Goal: Complete application form

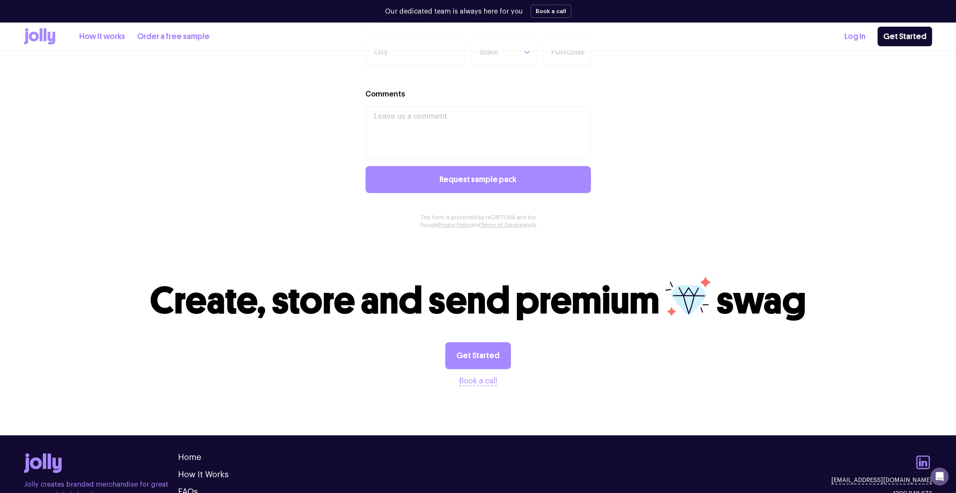
scroll to position [641, 0]
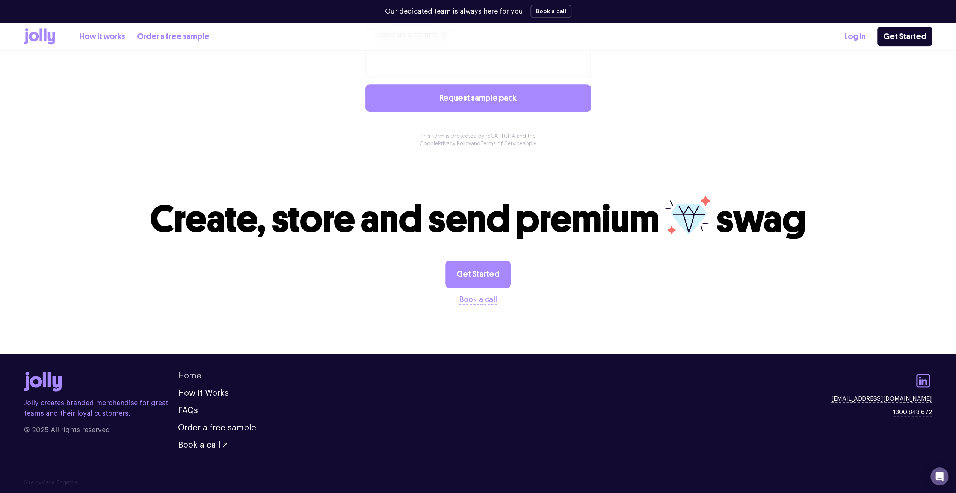
click at [193, 376] on link "Home" at bounding box center [189, 376] width 23 height 8
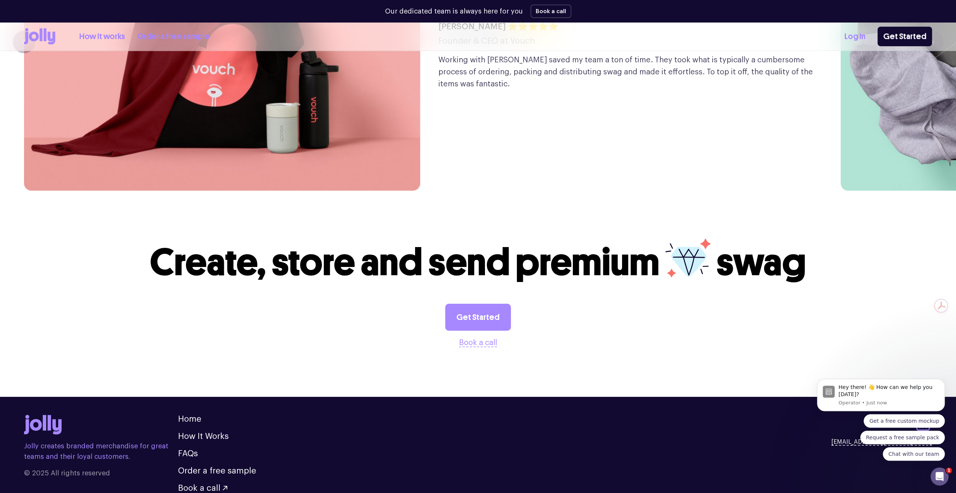
scroll to position [2122, 0]
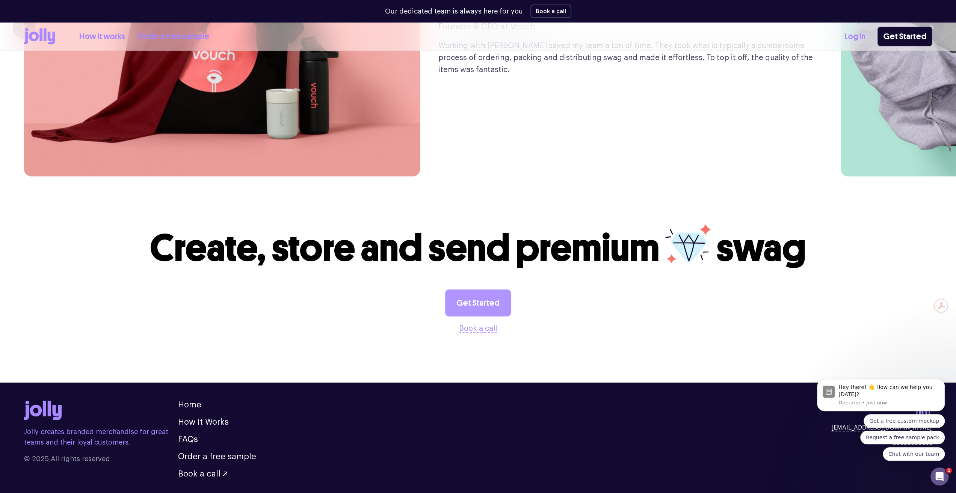
click at [480, 290] on link "Get Started" at bounding box center [478, 303] width 66 height 27
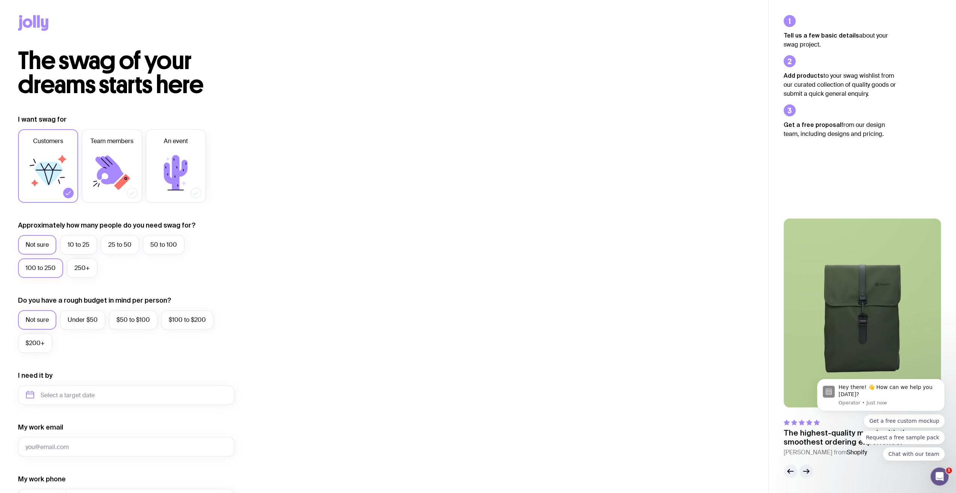
click at [39, 269] on label "100 to 250" at bounding box center [40, 268] width 45 height 20
click at [0, 0] on input "100 to 250" at bounding box center [0, 0] width 0 height 0
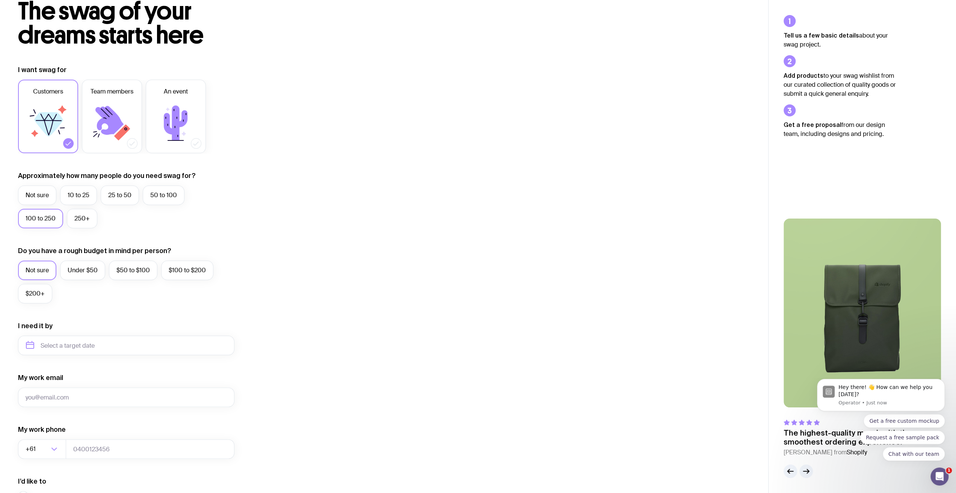
scroll to position [75, 0]
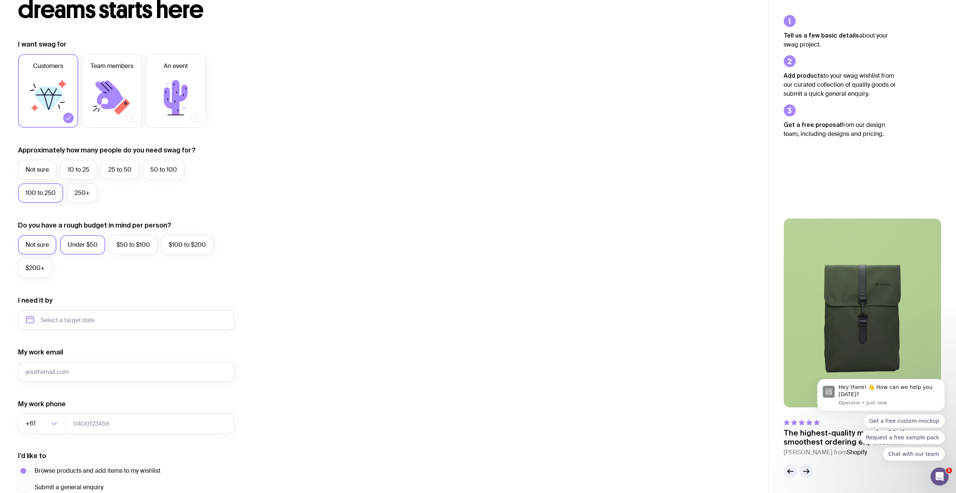
click at [84, 245] on label "Under $50" at bounding box center [82, 245] width 45 height 20
click at [0, 0] on input "Under $50" at bounding box center [0, 0] width 0 height 0
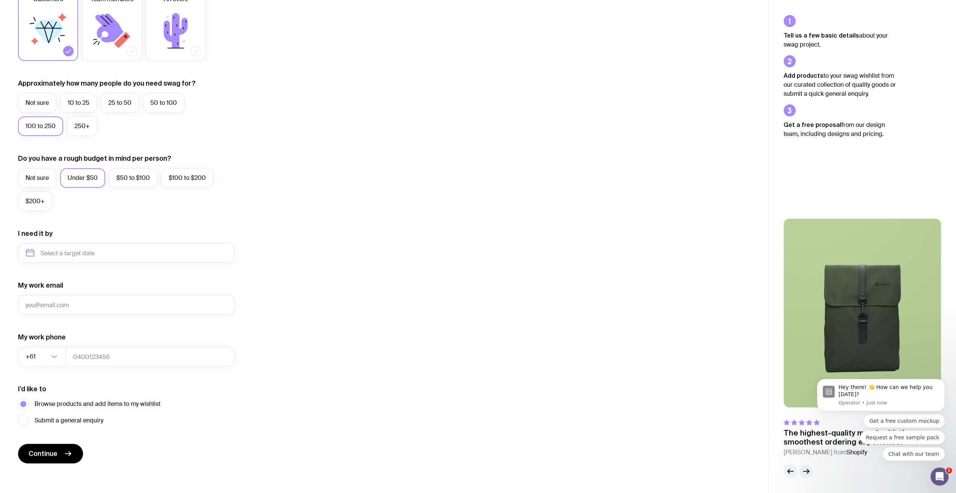
scroll to position [145, 0]
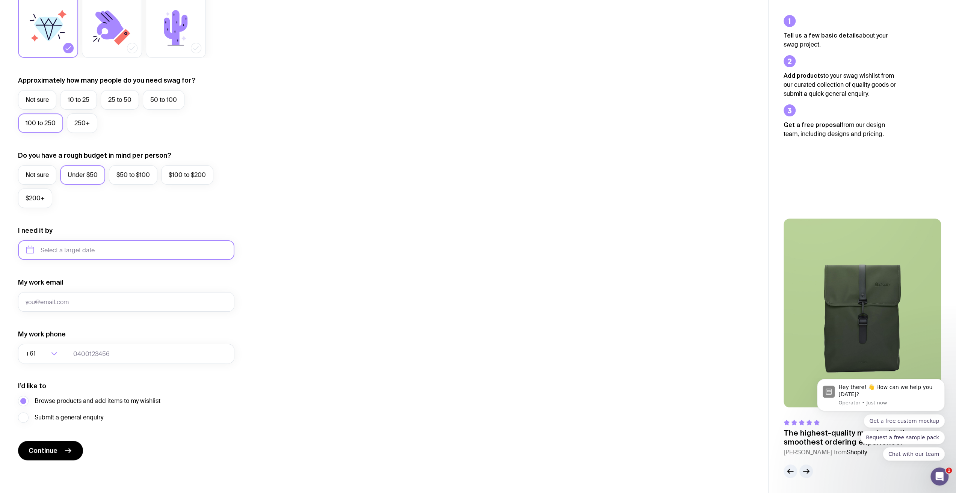
click at [76, 247] on input "text" at bounding box center [126, 250] width 216 height 20
drag, startPoint x: 397, startPoint y: 182, endPoint x: 506, endPoint y: 95, distance: 139.3
click at [397, 182] on div "I want swag for Customers Team members An event Approximately how many people d…" at bounding box center [384, 215] width 732 height 491
